Goal: Transaction & Acquisition: Purchase product/service

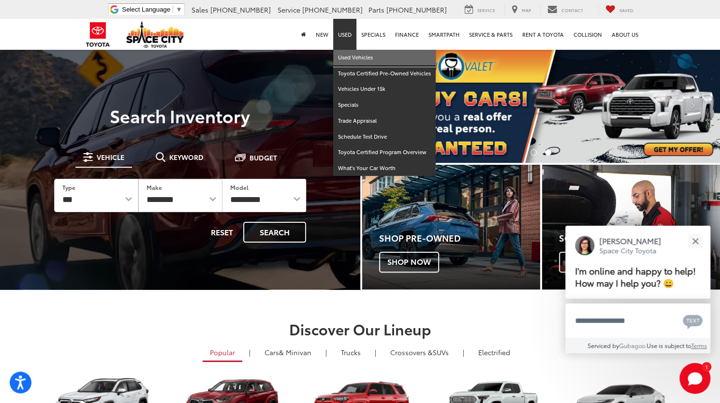
click at [348, 55] on link "Used Vehicles" at bounding box center [384, 58] width 102 height 16
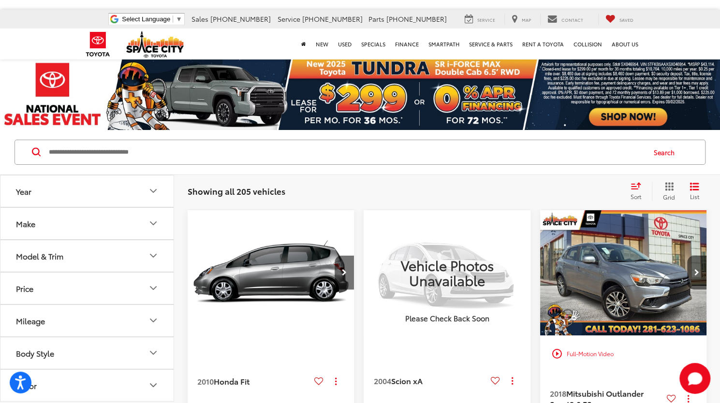
click at [635, 195] on span "Sort" at bounding box center [635, 196] width 11 height 8
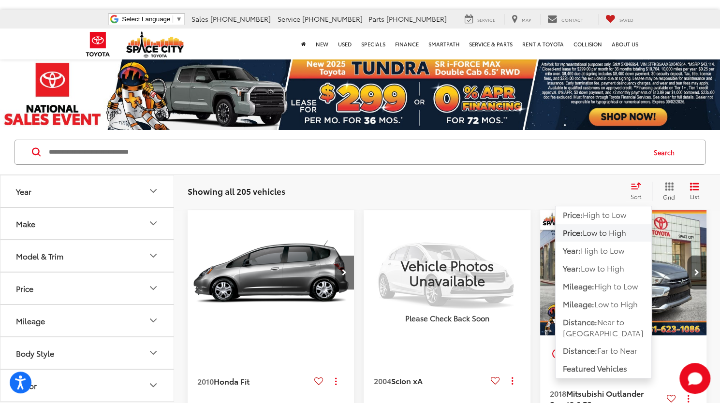
click at [600, 232] on span "Low to High" at bounding box center [604, 232] width 44 height 11
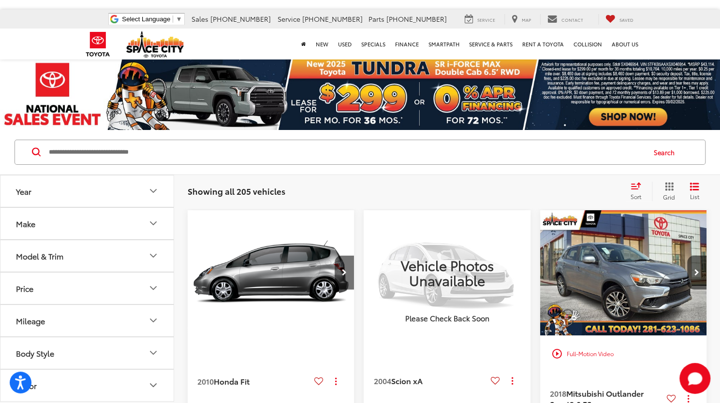
click at [110, 321] on button "Mileage" at bounding box center [87, 320] width 174 height 31
drag, startPoint x: 124, startPoint y: 345, endPoint x: 97, endPoint y: 345, distance: 26.6
click at [97, 345] on input "******" at bounding box center [126, 345] width 61 height 19
type input "******"
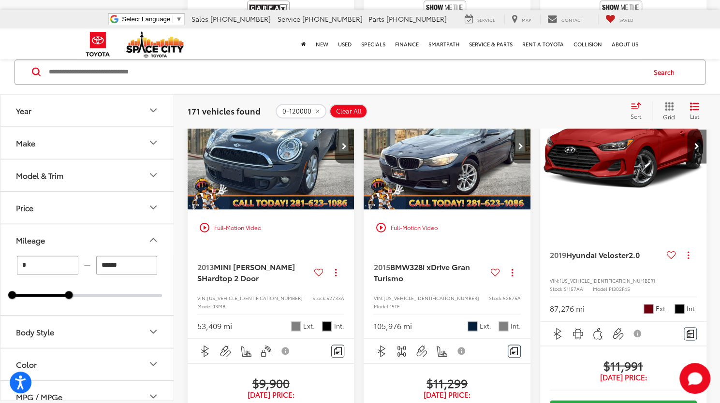
scroll to position [630, 0]
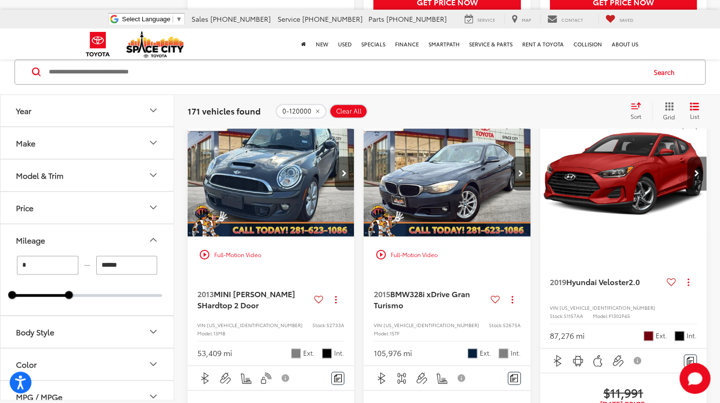
click at [693, 190] on button "Next image" at bounding box center [696, 174] width 19 height 34
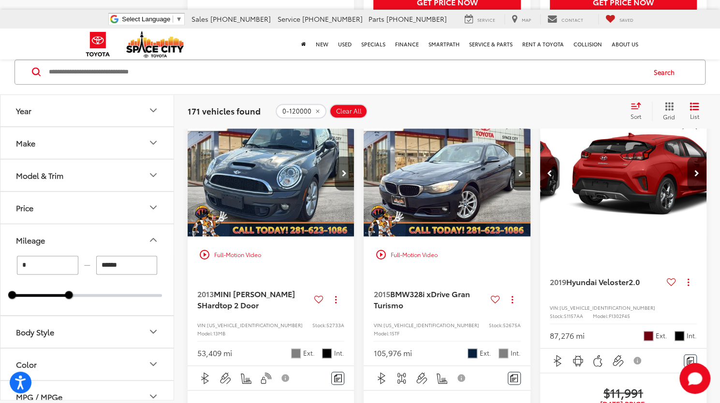
scroll to position [0, 168]
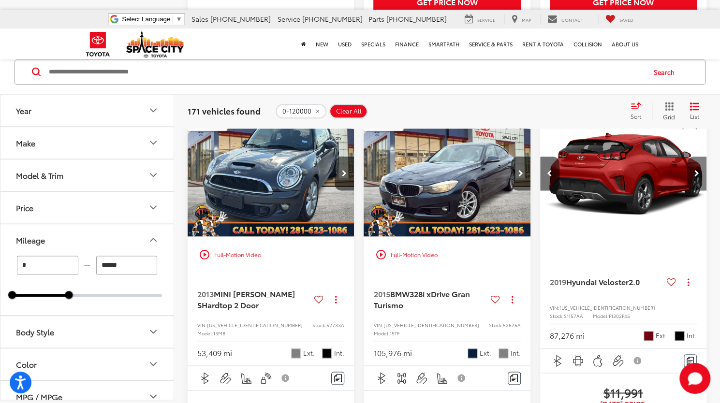
click at [693, 190] on button "Next image" at bounding box center [696, 174] width 19 height 34
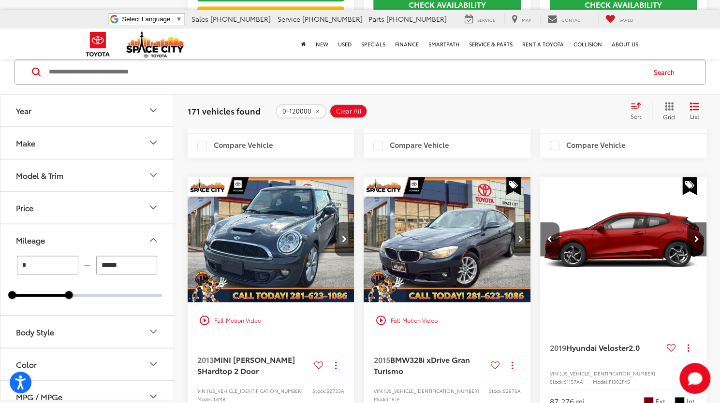
scroll to position [542, 0]
